Goal: Information Seeking & Learning: Learn about a topic

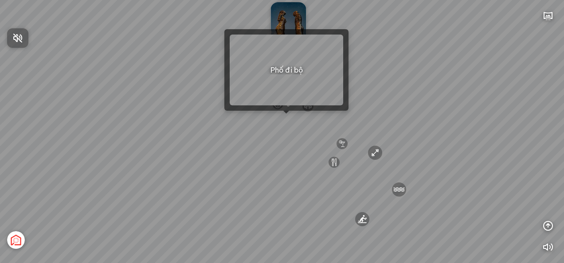
click at [287, 116] on div at bounding box center [282, 131] width 564 height 263
click at [289, 116] on div at bounding box center [286, 114] width 6 height 6
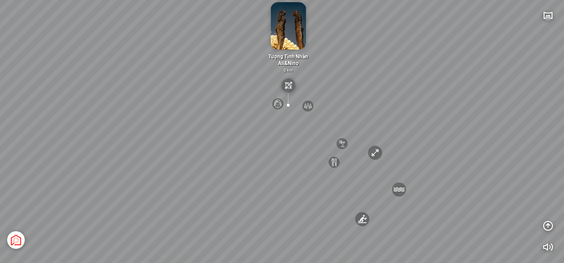
click at [317, 120] on div "[GEOGRAPHIC_DATA] 3.6 km KN Links [GEOGRAPHIC_DATA] 5.9 km Thể Thao Bãi Biển 0 …" at bounding box center [282, 131] width 564 height 263
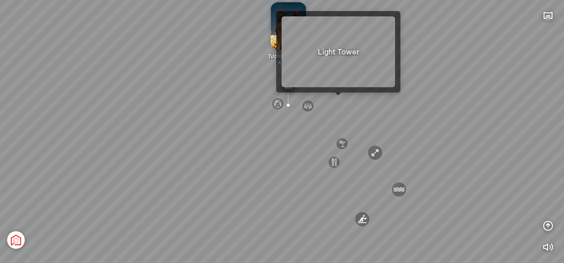
click at [338, 98] on div at bounding box center [338, 96] width 6 height 6
click at [339, 101] on div "[GEOGRAPHIC_DATA] 3.6 km KN Links [GEOGRAPHIC_DATA] 5.9 km Thể Thao Bãi Biển 0 …" at bounding box center [282, 131] width 564 height 263
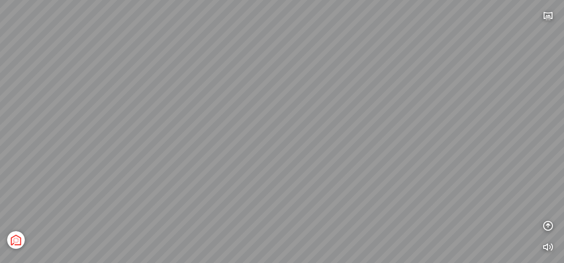
drag, startPoint x: 238, startPoint y: 212, endPoint x: 379, endPoint y: 106, distance: 176.3
click at [379, 106] on div "[GEOGRAPHIC_DATA] [GEOGRAPHIC_DATA] The [GEOGRAPHIC_DATA] The Wind Tổng thể" at bounding box center [282, 131] width 564 height 263
click at [252, 122] on div "[GEOGRAPHIC_DATA] [GEOGRAPHIC_DATA] The [GEOGRAPHIC_DATA] The Wind Tổng thể" at bounding box center [282, 131] width 564 height 263
click at [552, 17] on icon "button" at bounding box center [547, 16] width 11 height 11
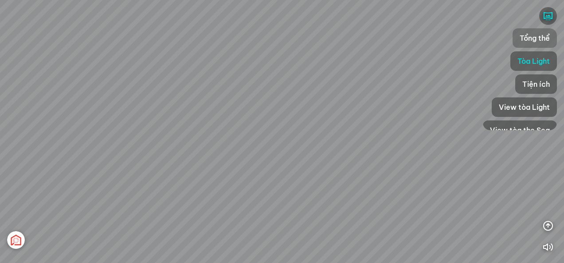
click at [548, 35] on span "Tổng thể" at bounding box center [534, 38] width 30 height 11
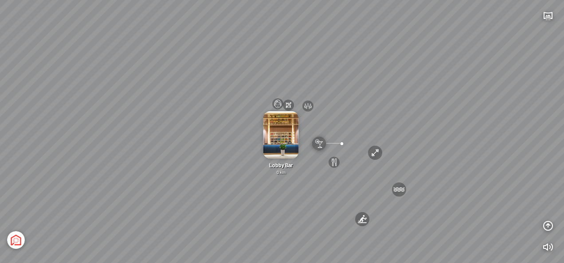
click at [363, 133] on div "[GEOGRAPHIC_DATA] 3.6 km KN Links [GEOGRAPHIC_DATA] 5.9 km Thể Thao Bãi Biển 0 …" at bounding box center [282, 131] width 564 height 263
click at [289, 207] on div "[GEOGRAPHIC_DATA] 3.6 km KN Links [GEOGRAPHIC_DATA] 5.9 km Thể Thao Bãi Biển 0 …" at bounding box center [282, 131] width 564 height 263
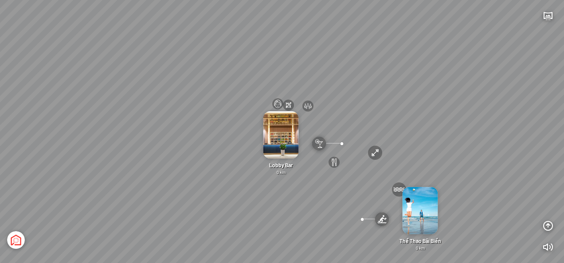
click at [358, 223] on div at bounding box center [362, 219] width 15 height 15
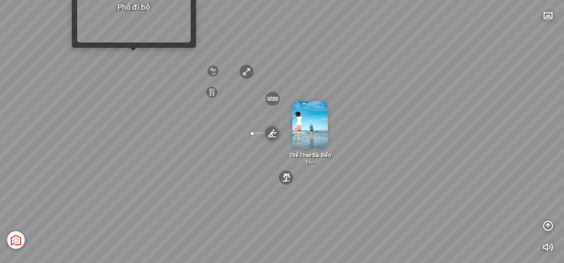
click at [134, 56] on div "[GEOGRAPHIC_DATA] 3.6 km KN Links [GEOGRAPHIC_DATA] 5.9 km Thể Thao Bãi Biển 0 …" at bounding box center [282, 131] width 564 height 263
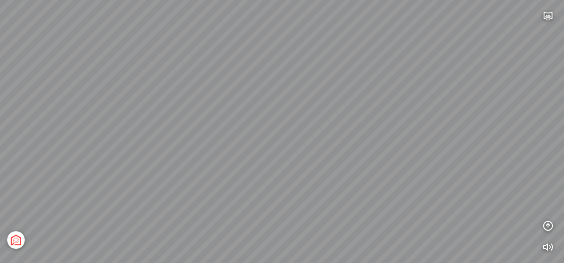
drag, startPoint x: 379, startPoint y: 171, endPoint x: 383, endPoint y: 124, distance: 47.1
click at [383, 124] on div "Tượng Tình Nhân Ali&Nino 0 km Spa Hồng Nhung 0 km Đài Nhạc Nước 0 undefined The…" at bounding box center [282, 131] width 564 height 263
drag, startPoint x: 304, startPoint y: 109, endPoint x: 565, endPoint y: 111, distance: 261.1
click at [564, 111] on html "Tượng Tình Nhân Ali&Nino 0 km Spa Hồng Nhung 0 km Đài Nhạc Nước 0 undefined The…" at bounding box center [282, 131] width 564 height 263
drag, startPoint x: 258, startPoint y: 77, endPoint x: 565, endPoint y: 94, distance: 307.7
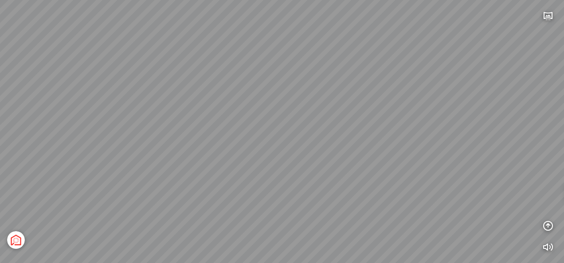
click at [564, 94] on html "Tượng Tình Nhân Ali&Nino 0 km Spa Hồng Nhung 0 km Đài Nhạc Nước 0 undefined The…" at bounding box center [282, 131] width 564 height 263
drag, startPoint x: 276, startPoint y: 185, endPoint x: 352, endPoint y: 209, distance: 79.9
click at [352, 209] on div "Tượng Tình Nhân Ali&Nino 0 km Spa Hồng Nhung 0 km Đài Nhạc Nước 0 undefined The…" at bounding box center [282, 131] width 564 height 263
drag, startPoint x: 410, startPoint y: 127, endPoint x: 563, endPoint y: 18, distance: 187.8
click at [564, 18] on html "Tượng Tình Nhân Ali&Nino 0 km Spa Hồng Nhung 0 km Đài Nhạc Nước 0 undefined The…" at bounding box center [282, 131] width 564 height 263
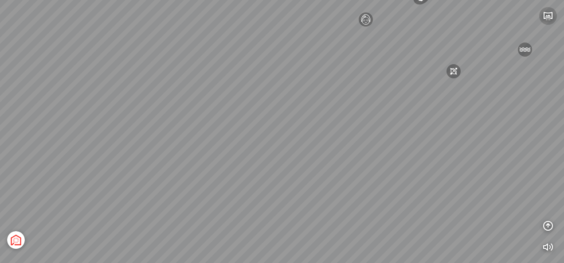
click at [549, 17] on icon "button" at bounding box center [547, 16] width 11 height 11
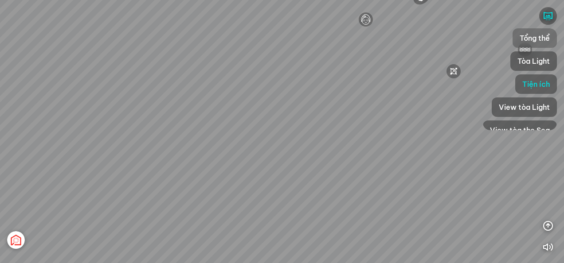
click at [541, 43] on span "Tổng thể" at bounding box center [534, 38] width 30 height 11
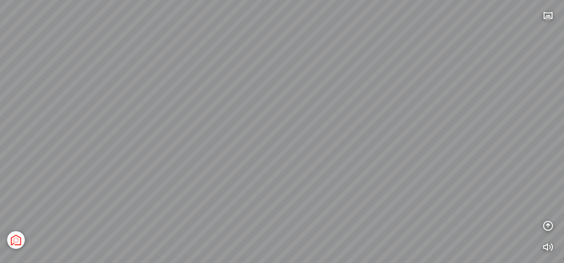
drag, startPoint x: 435, startPoint y: 237, endPoint x: 387, endPoint y: 143, distance: 105.3
click at [387, 143] on div "[GEOGRAPHIC_DATA] 3.6 km KN Links [GEOGRAPHIC_DATA] 5.9 km Thể Thao Bãi Biển 0 …" at bounding box center [282, 131] width 564 height 263
drag, startPoint x: 296, startPoint y: 130, endPoint x: 304, endPoint y: 149, distance: 20.4
click at [304, 149] on div "[GEOGRAPHIC_DATA] 3.6 km KN Links [GEOGRAPHIC_DATA] 5.9 km Thể Thao Bãi Biển 0 …" at bounding box center [282, 131] width 564 height 263
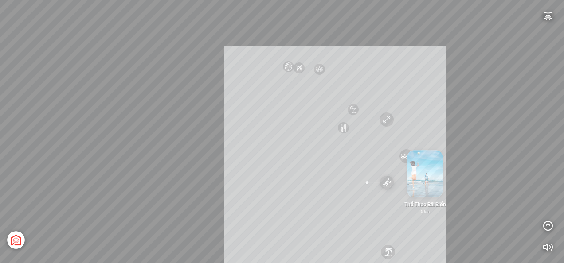
click at [304, 160] on div "[GEOGRAPHIC_DATA] 3.6 km KN Links [GEOGRAPHIC_DATA] 5.9 km Thể Thao Bãi Biển 0 …" at bounding box center [282, 131] width 564 height 263
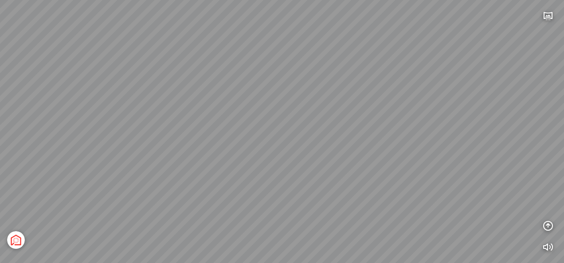
drag, startPoint x: 312, startPoint y: 177, endPoint x: 107, endPoint y: 207, distance: 207.8
click at [107, 207] on div "[GEOGRAPHIC_DATA] 3.6 km KN Links [GEOGRAPHIC_DATA] 5.9 km Thể Thao Bãi Biển 0 …" at bounding box center [282, 131] width 564 height 263
drag, startPoint x: 316, startPoint y: 213, endPoint x: 411, endPoint y: 196, distance: 96.4
click at [411, 196] on div "[GEOGRAPHIC_DATA] 3.6 km KN Links [GEOGRAPHIC_DATA] 5.9 km Thể Thao Bãi Biển 0 …" at bounding box center [282, 131] width 564 height 263
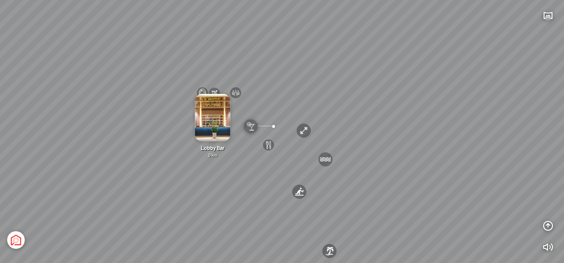
click at [235, 247] on div "[GEOGRAPHIC_DATA] 3.6 km KN Links [GEOGRAPHIC_DATA] 5.9 km Thể Thao Bãi Biển 0 …" at bounding box center [282, 131] width 564 height 263
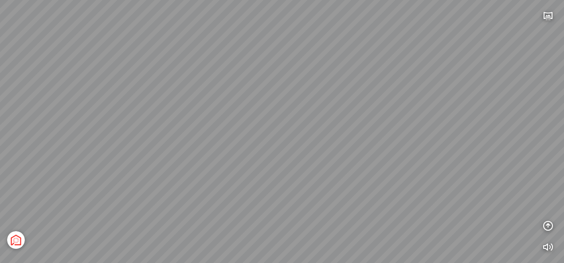
drag, startPoint x: 60, startPoint y: 103, endPoint x: 163, endPoint y: 66, distance: 109.6
click at [163, 66] on div "[GEOGRAPHIC_DATA] 3.6 km KN Links [GEOGRAPHIC_DATA] 5.9 km Thể Thao Bãi Biển 0 …" at bounding box center [282, 131] width 564 height 263
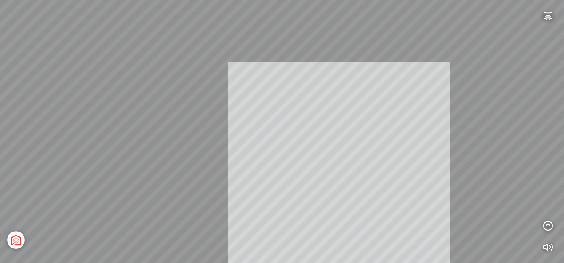
click at [331, 164] on div "[GEOGRAPHIC_DATA] 3.6 km KN Links [GEOGRAPHIC_DATA] 5.9 km Thể Thao Bãi Biển 0 …" at bounding box center [282, 131] width 564 height 263
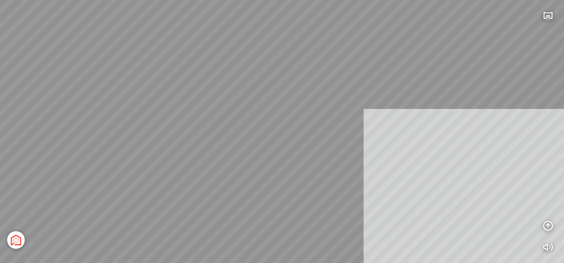
click at [449, 192] on div "[GEOGRAPHIC_DATA] 3.6 km KN Links [GEOGRAPHIC_DATA] 5.9 km Thể Thao Bãi Biển 0 …" at bounding box center [282, 131] width 564 height 263
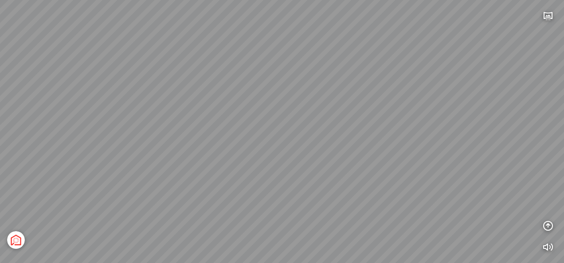
drag, startPoint x: 367, startPoint y: 219, endPoint x: 305, endPoint y: 169, distance: 79.1
click at [305, 169] on div "[GEOGRAPHIC_DATA] 3.6 km KN Links [GEOGRAPHIC_DATA] 5.9 km Thể Thao Bãi Biển 0 …" at bounding box center [282, 131] width 564 height 263
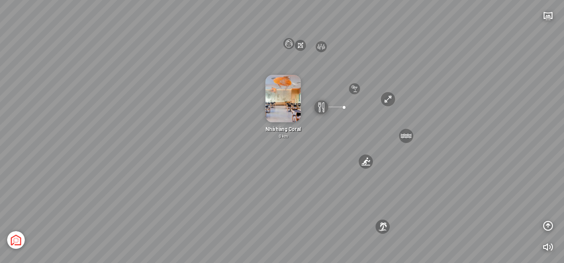
click at [440, 202] on div "[GEOGRAPHIC_DATA] 3.6 km KN Links [GEOGRAPHIC_DATA] 5.9 km Thể Thao Bãi Biển 0 …" at bounding box center [282, 131] width 564 height 263
